Goal: Information Seeking & Learning: Find specific fact

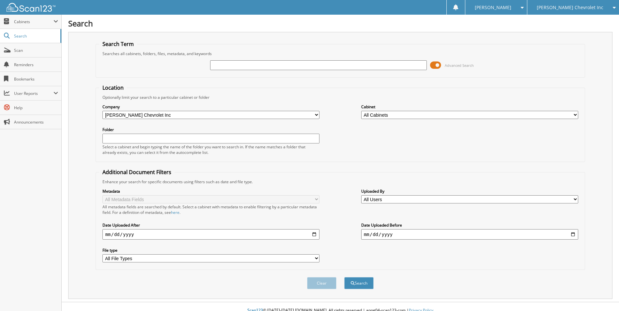
click at [226, 64] on input "text" at bounding box center [318, 65] width 217 height 10
type input "267682"
click at [344, 277] on button "Search" at bounding box center [358, 283] width 29 height 12
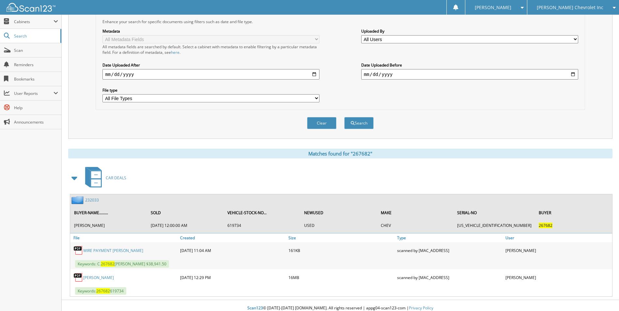
scroll to position [166, 0]
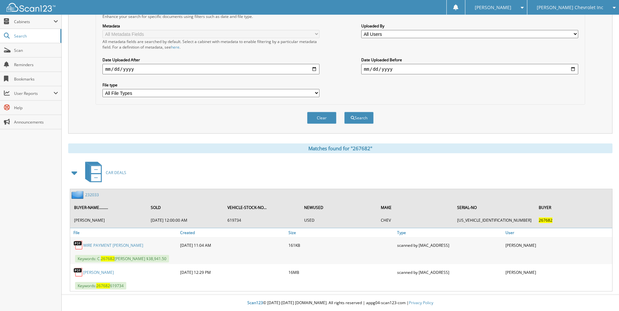
click at [92, 195] on link "232033" at bounding box center [92, 195] width 14 height 6
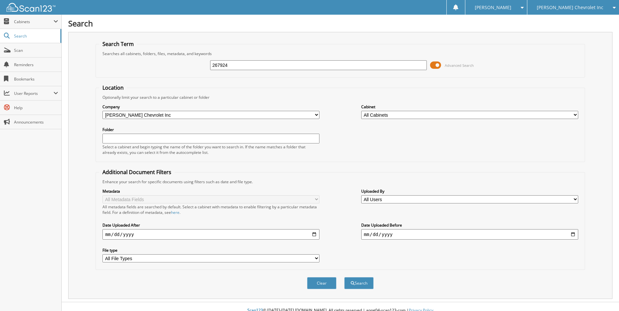
type input "267924"
click at [344, 277] on button "Search" at bounding box center [358, 283] width 29 height 12
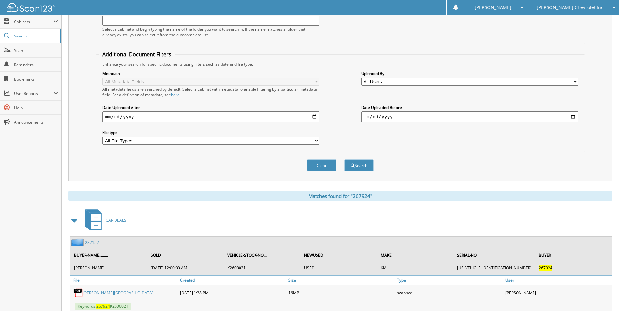
scroll to position [139, 0]
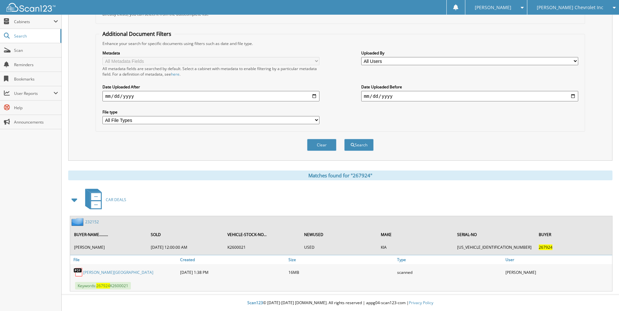
click at [95, 223] on link "232152" at bounding box center [92, 222] width 14 height 6
